Goal: Task Accomplishment & Management: Use online tool/utility

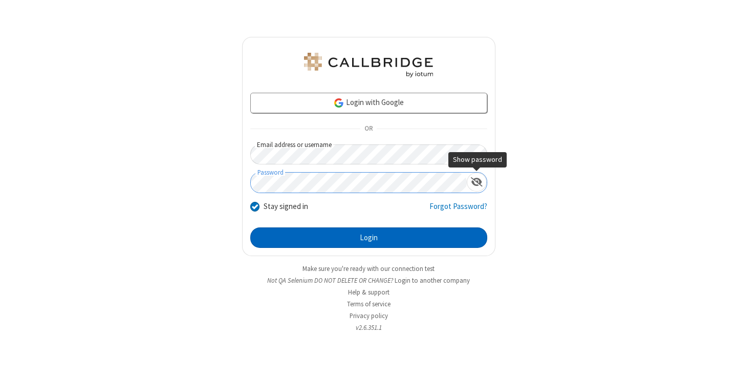
click at [369, 238] on button "Login" at bounding box center [368, 237] width 237 height 20
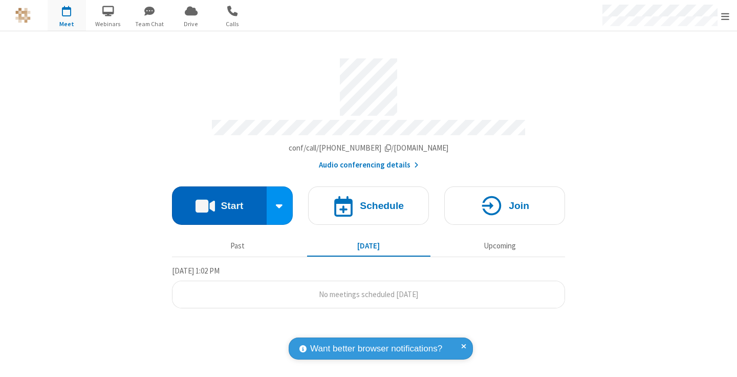
click at [219, 201] on button "Start" at bounding box center [219, 205] width 95 height 38
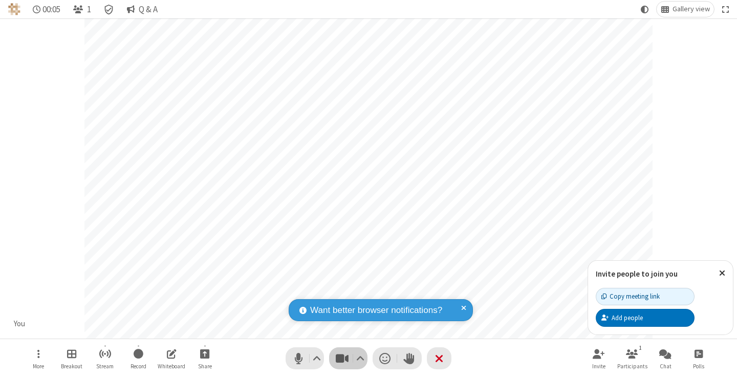
click at [342, 358] on span "Stop video (⌘+Shift+V)" at bounding box center [341, 358] width 15 height 15
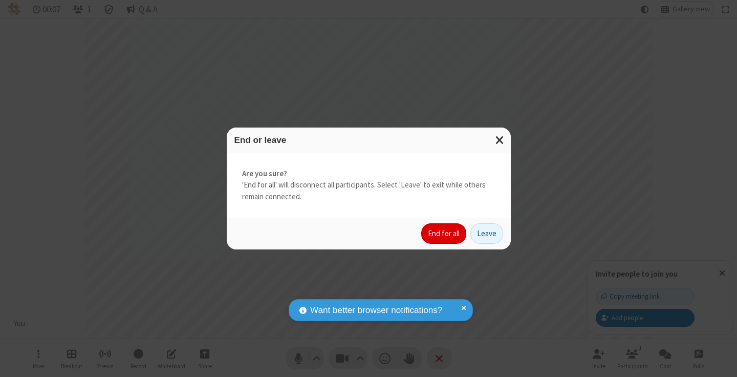
click at [444, 234] on button "End for all" at bounding box center [443, 233] width 45 height 20
